Goal: Find specific page/section: Find specific page/section

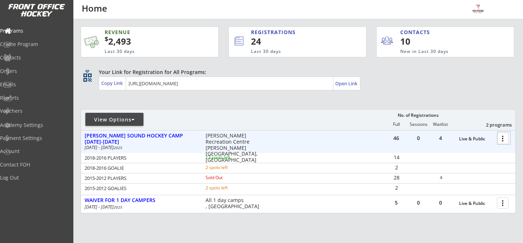
click at [502, 138] on div at bounding box center [503, 138] width 13 height 13
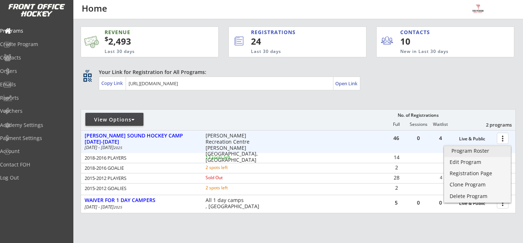
click at [500, 150] on div "Program Roster" at bounding box center [477, 150] width 52 height 5
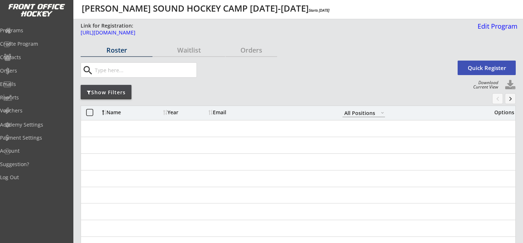
select select ""All Positions""
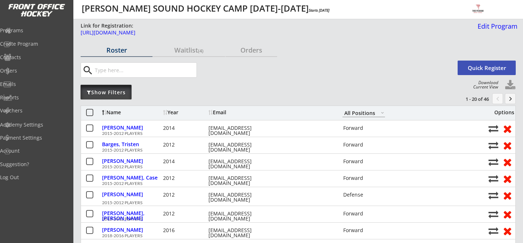
click at [126, 96] on div "Show Filters" at bounding box center [106, 92] width 51 height 15
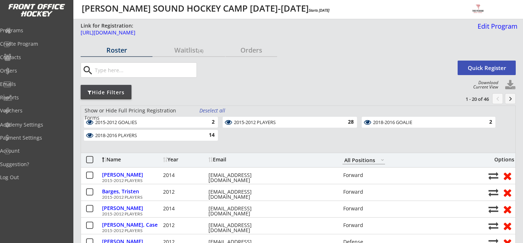
click at [191, 134] on div "2018-2016 PLAYERS" at bounding box center [146, 136] width 103 height 6
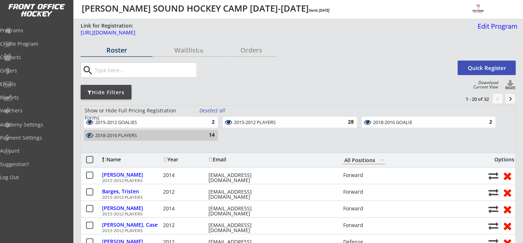
click at [308, 120] on div "2015-2012 PLAYERS" at bounding box center [285, 123] width 103 height 6
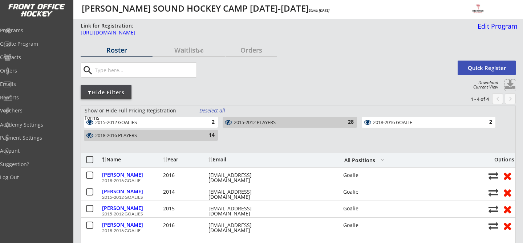
click at [509, 81] on button at bounding box center [509, 85] width 11 height 11
select select ""Player Info""
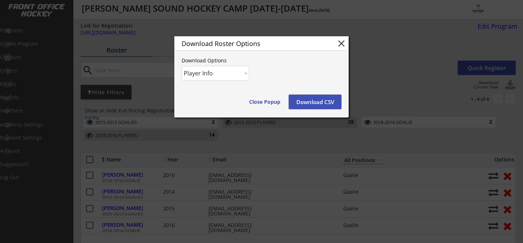
click at [328, 97] on button "Download CSV" at bounding box center [314, 102] width 53 height 15
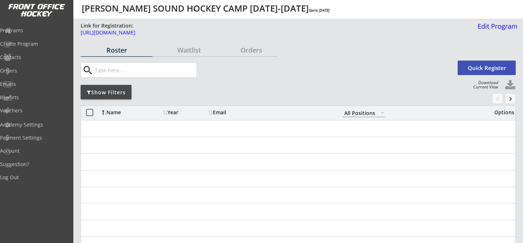
select select ""All Positions""
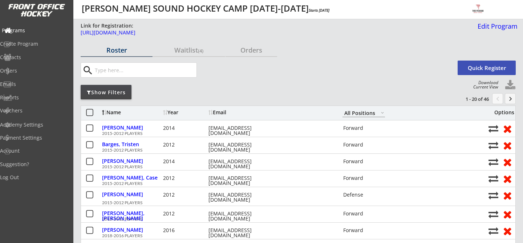
click at [40, 28] on div "Programs" at bounding box center [34, 30] width 65 height 5
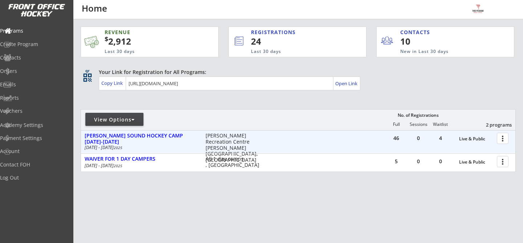
scroll to position [10, 0]
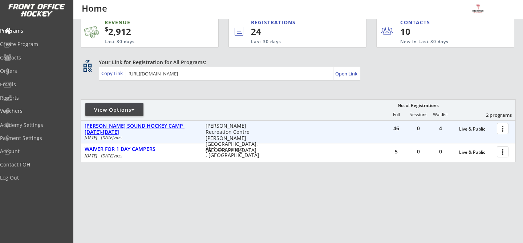
click at [171, 127] on div "[PERSON_NAME] SOUND HOCKEY CAMP [DATE]-[DATE]" at bounding box center [141, 129] width 113 height 12
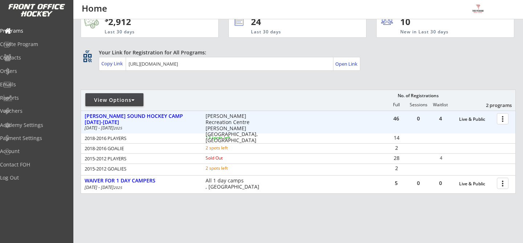
scroll to position [20, 0]
click at [154, 119] on div "[PERSON_NAME] SOUND HOCKEY CAMP [DATE]-[DATE]" at bounding box center [141, 118] width 113 height 12
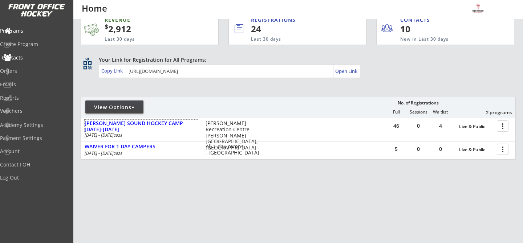
scroll to position [0, 0]
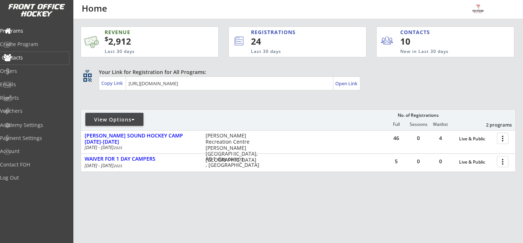
click at [33, 57] on div "Contacts" at bounding box center [34, 57] width 65 height 5
select select ""Players""
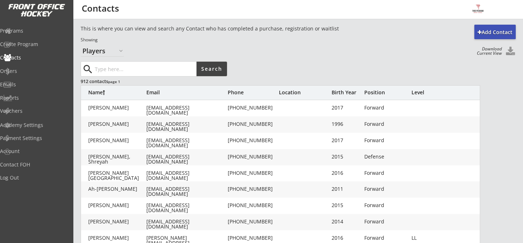
click at [155, 67] on input "input" at bounding box center [144, 69] width 103 height 15
type input "gibbons"
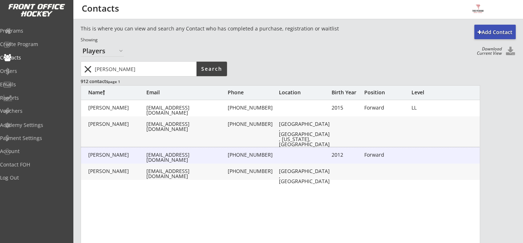
click at [134, 155] on div "Gibbons, Tristan" at bounding box center [117, 154] width 58 height 5
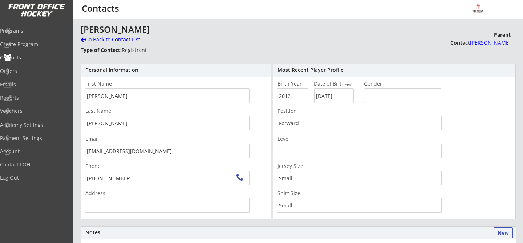
type input "Silverlakes Rd, South Africa"
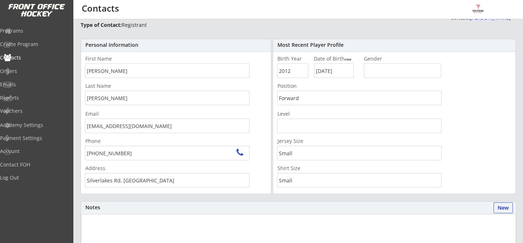
scroll to position [26, 0]
